Goal: Communication & Community: Answer question/provide support

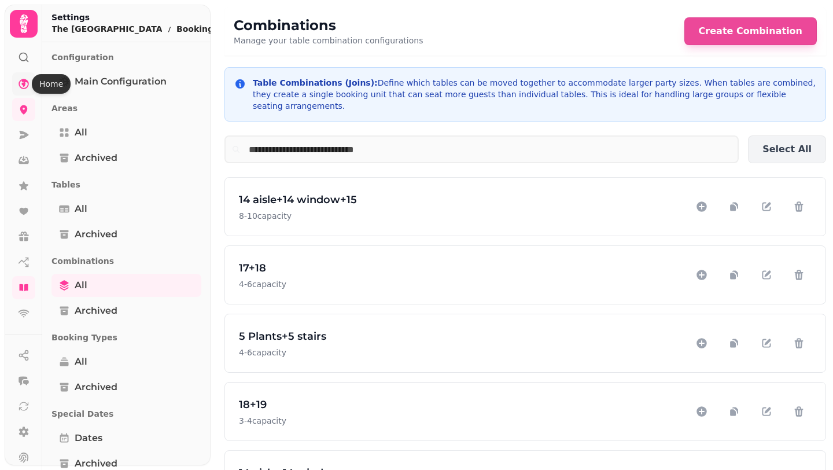
click at [25, 78] on icon at bounding box center [24, 84] width 12 height 12
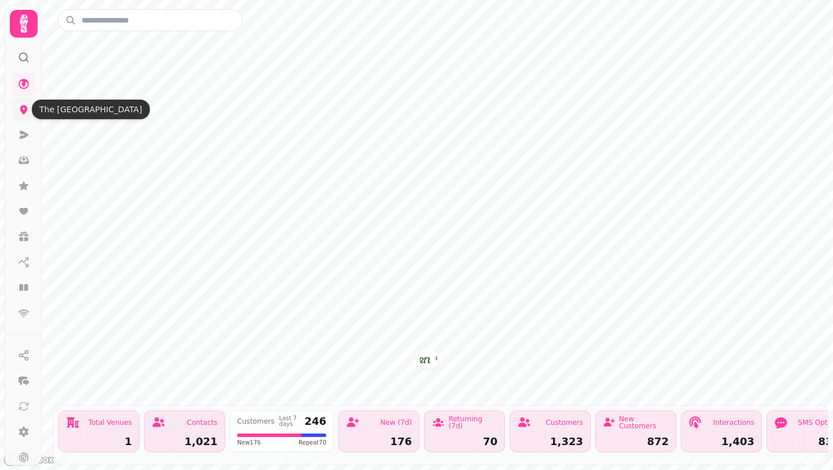
click at [25, 113] on icon at bounding box center [24, 110] width 12 height 12
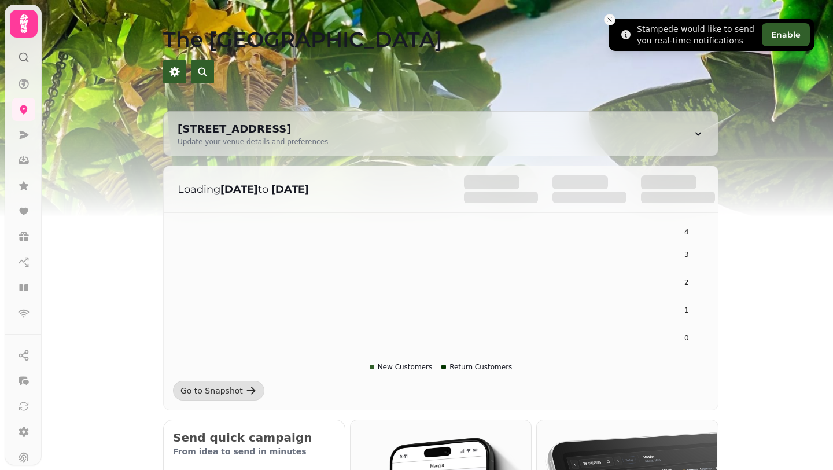
click at [611, 21] on icon "Close toast" at bounding box center [610, 19] width 7 height 7
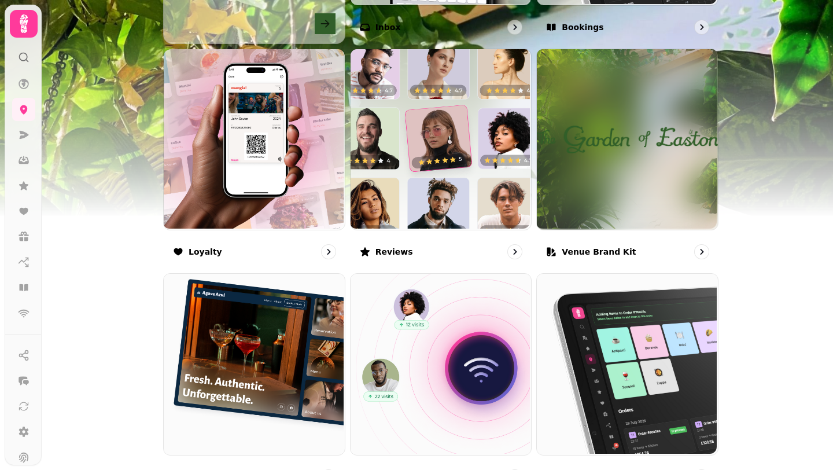
scroll to position [599, 0]
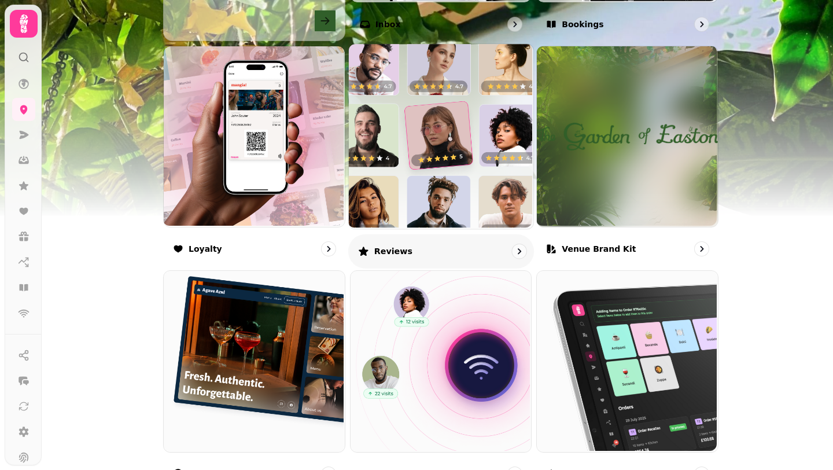
click at [452, 159] on img at bounding box center [439, 135] width 185 height 185
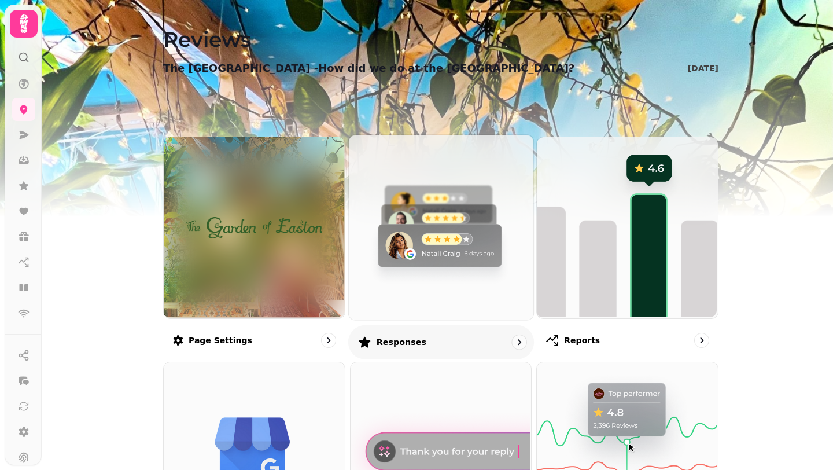
click at [445, 246] on img at bounding box center [439, 226] width 185 height 185
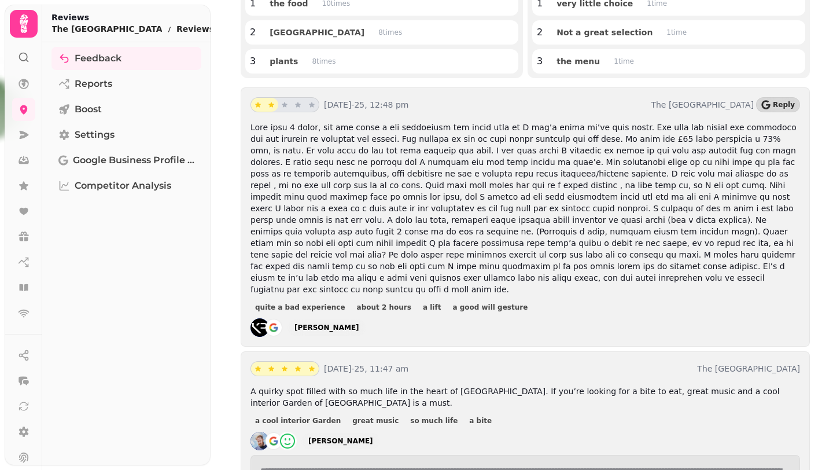
scroll to position [182, 0]
click at [782, 104] on span "Reply" at bounding box center [784, 105] width 22 height 7
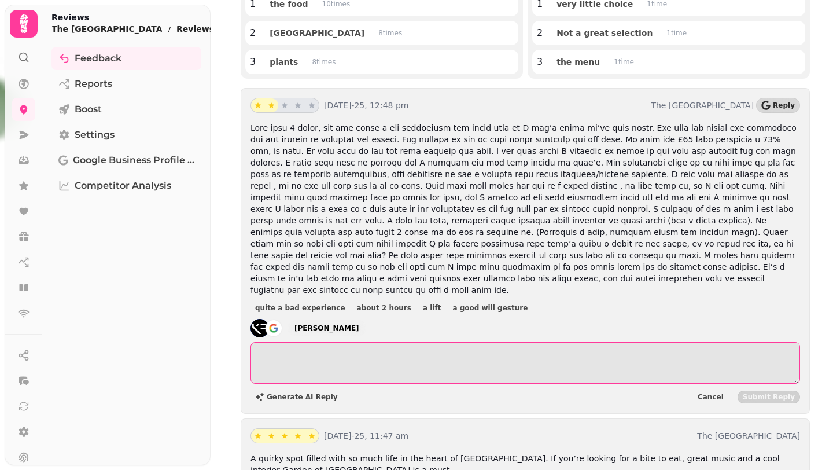
click at [365, 342] on textarea at bounding box center [526, 363] width 550 height 42
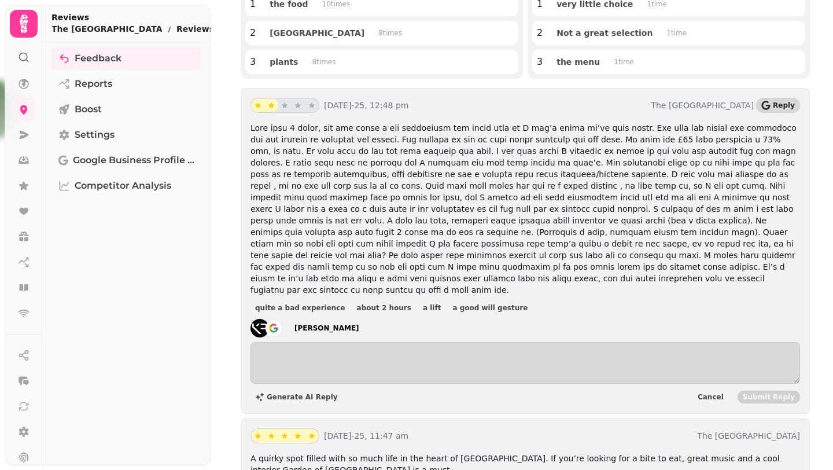
click at [449, 189] on span at bounding box center [524, 208] width 546 height 171
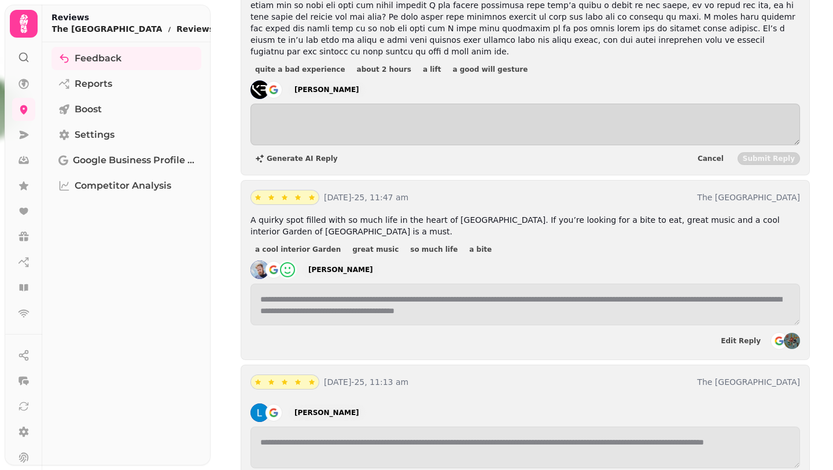
scroll to position [0, 0]
